Goal: Task Accomplishment & Management: Complete application form

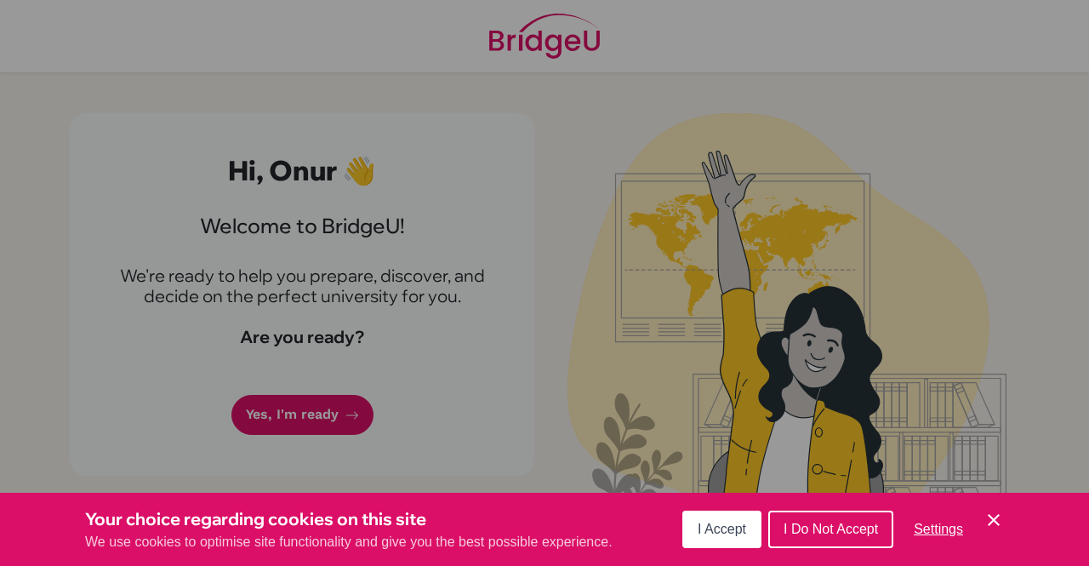
click at [687, 529] on button "I Accept" at bounding box center [722, 529] width 79 height 37
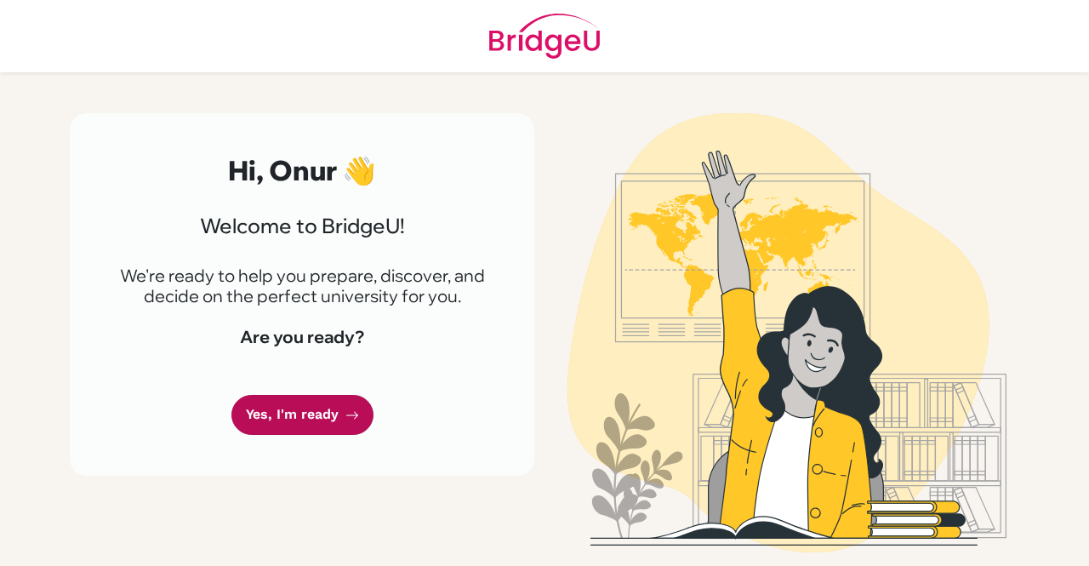
click at [283, 418] on link "Yes, I'm ready" at bounding box center [302, 415] width 142 height 40
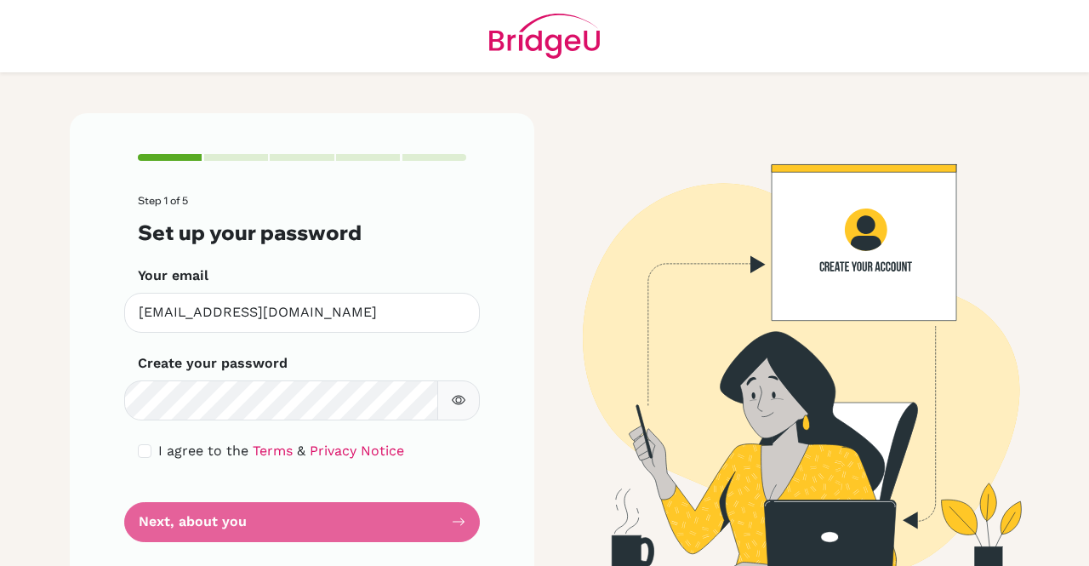
click at [452, 397] on icon "button" at bounding box center [459, 400] width 14 height 14
click at [458, 394] on icon "button" at bounding box center [459, 400] width 14 height 14
click at [458, 396] on icon "button" at bounding box center [459, 400] width 14 height 14
click at [138, 450] on input "checkbox" at bounding box center [145, 451] width 14 height 14
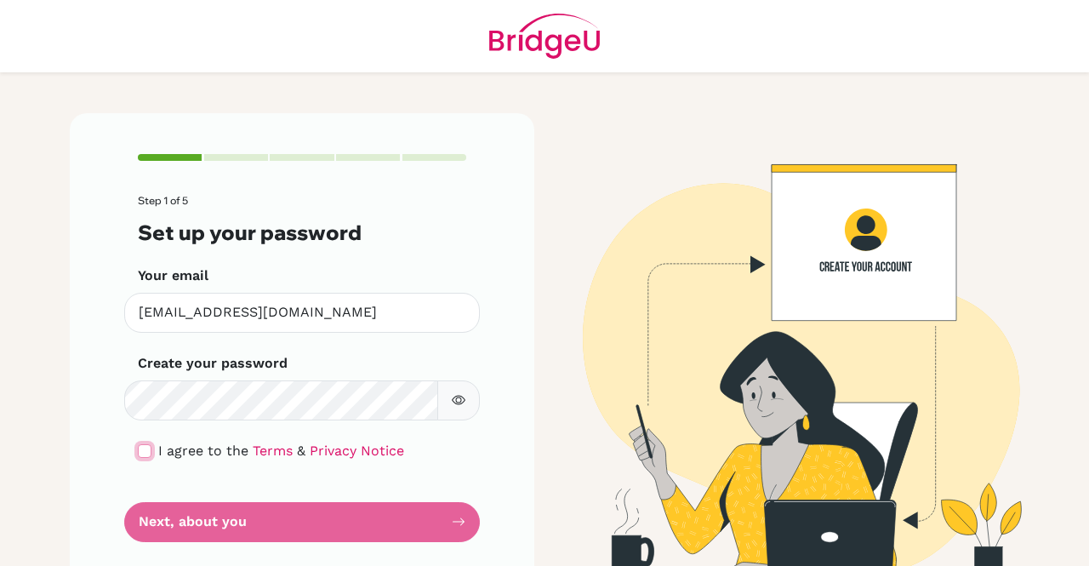
checkbox input "true"
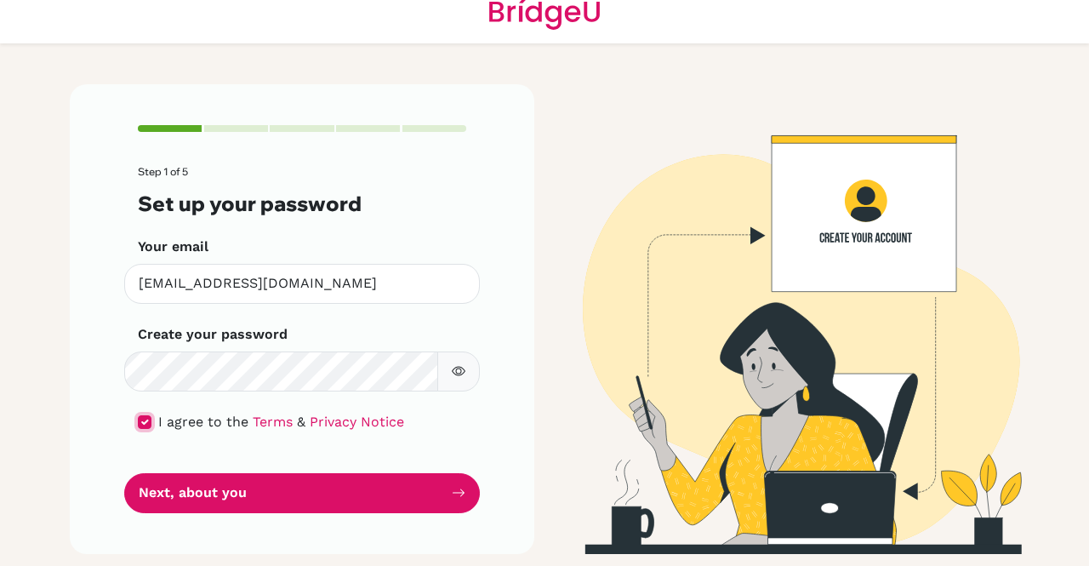
scroll to position [30, 0]
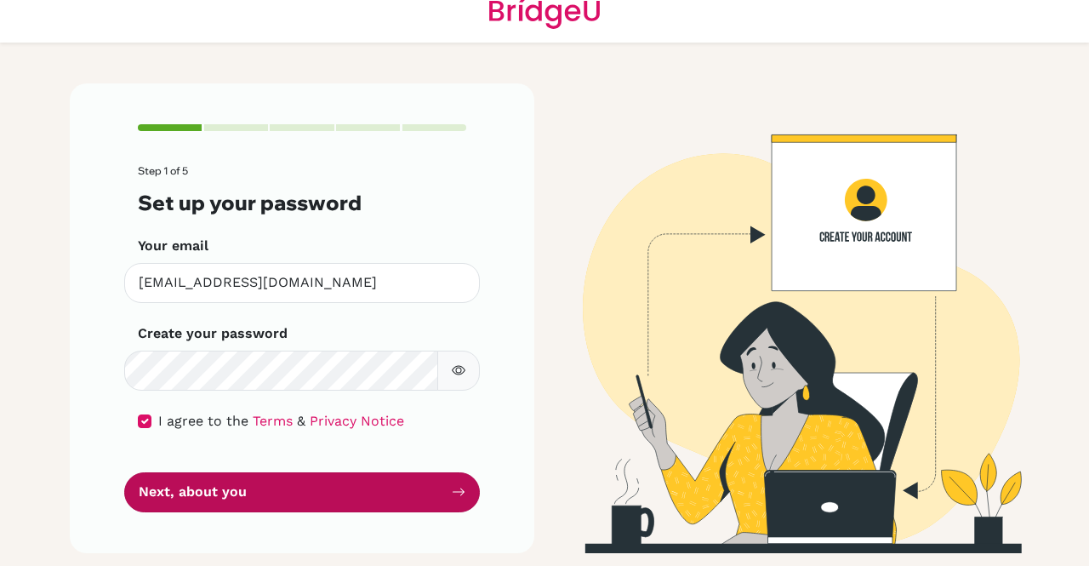
click at [391, 499] on button "Next, about you" at bounding box center [302, 492] width 356 height 40
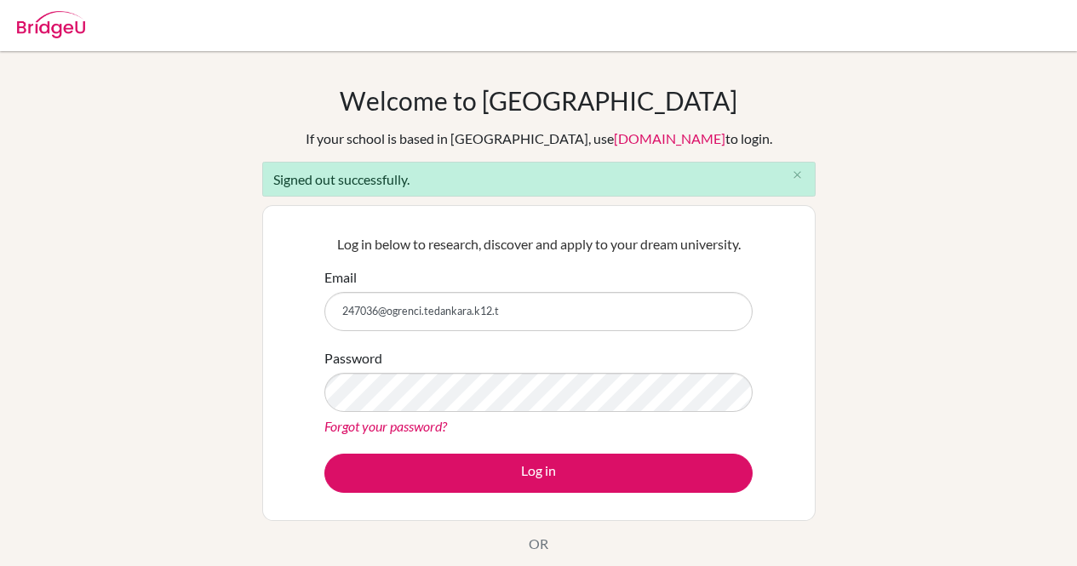
type input "[EMAIL_ADDRESS][DOMAIN_NAME]"
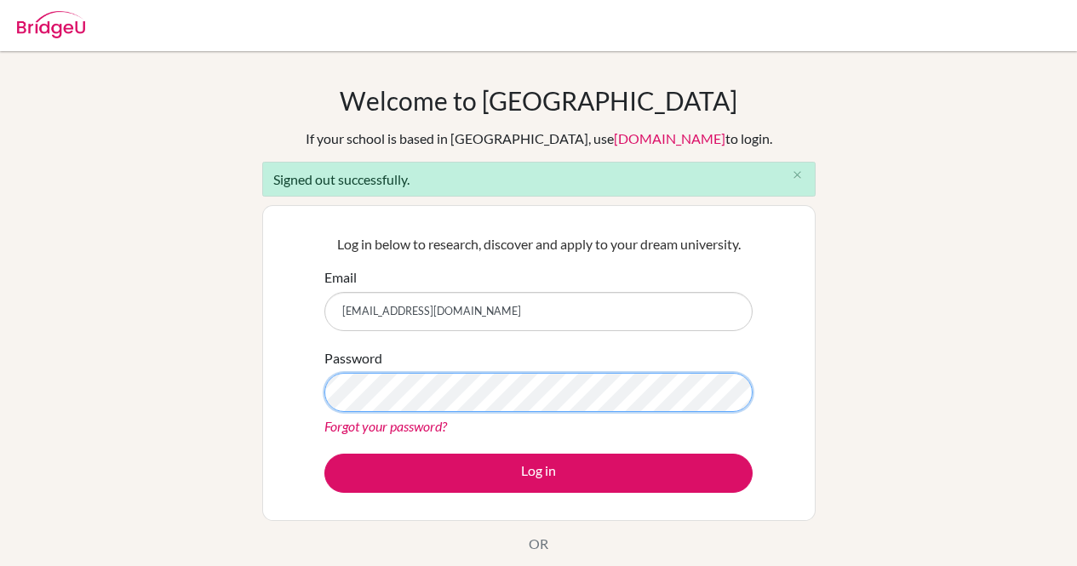
click at [324, 454] on button "Log in" at bounding box center [538, 473] width 428 height 39
